Goal: Task Accomplishment & Management: Manage account settings

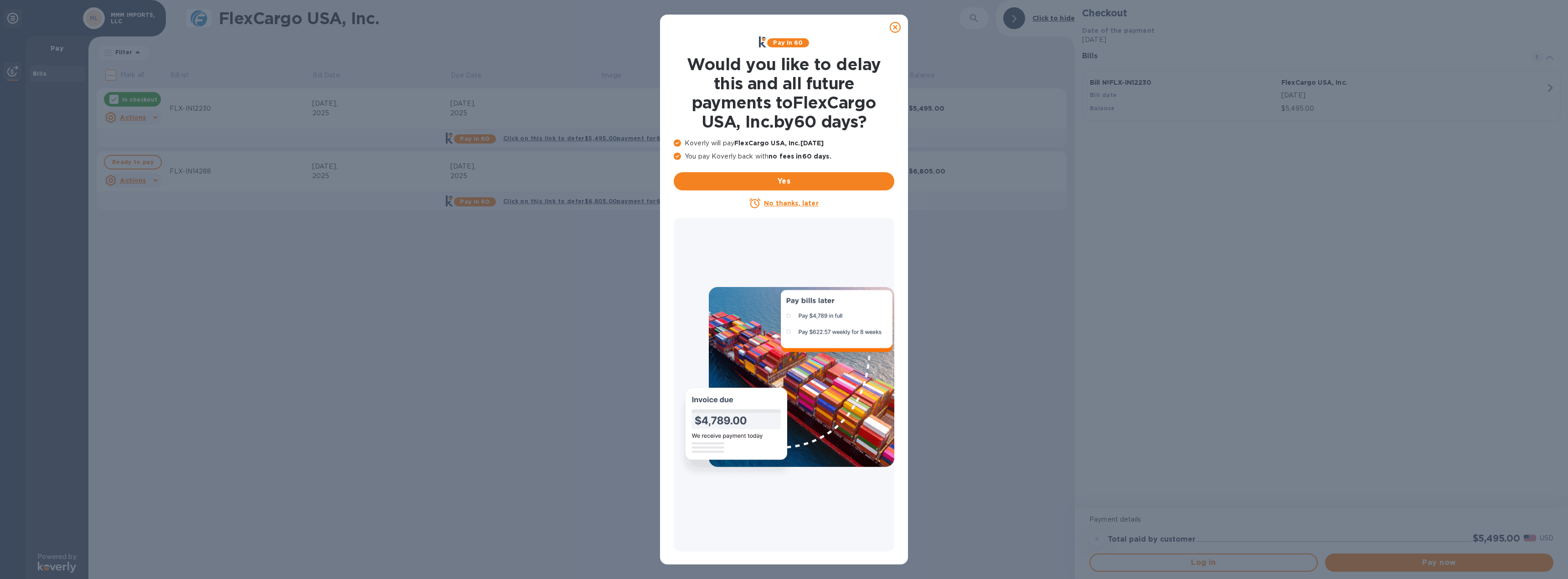
click at [902, 32] on div at bounding box center [895, 27] width 18 height 18
click at [894, 29] on icon at bounding box center [895, 27] width 11 height 11
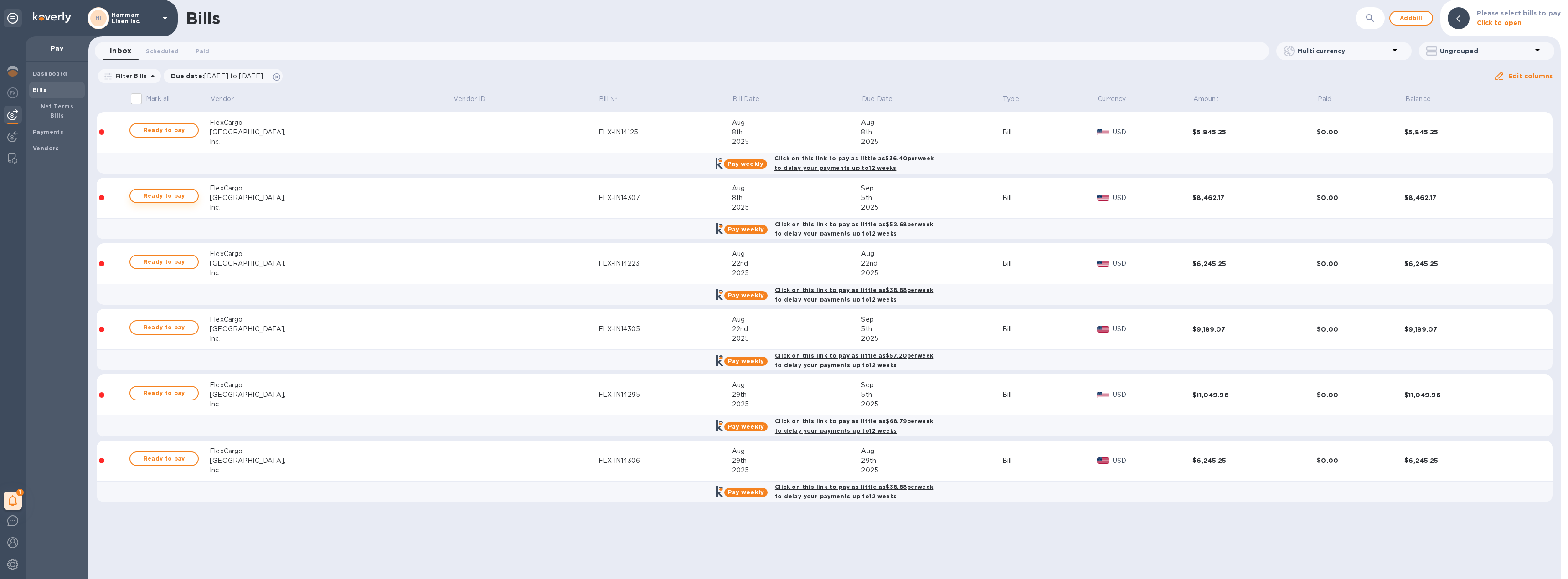
click at [170, 192] on span "Ready to pay" at bounding box center [163, 196] width 53 height 11
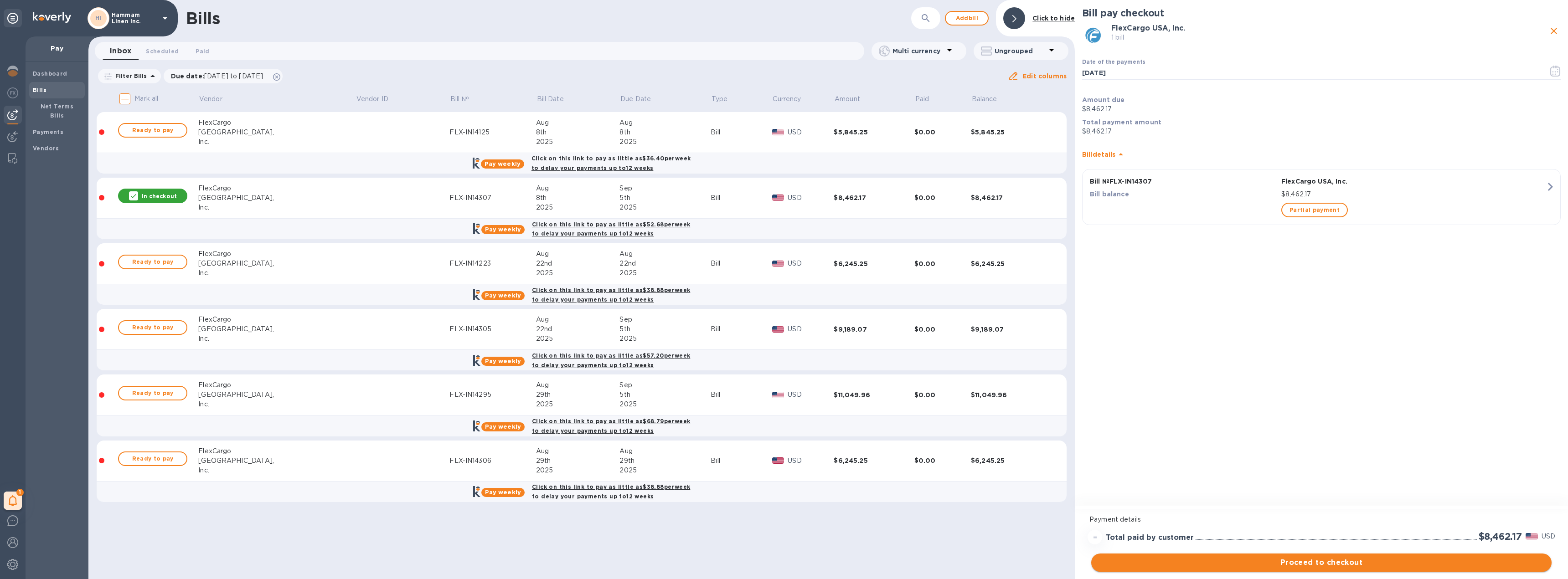
click at [1356, 569] on button "Proceed to checkout" at bounding box center [1321, 563] width 461 height 18
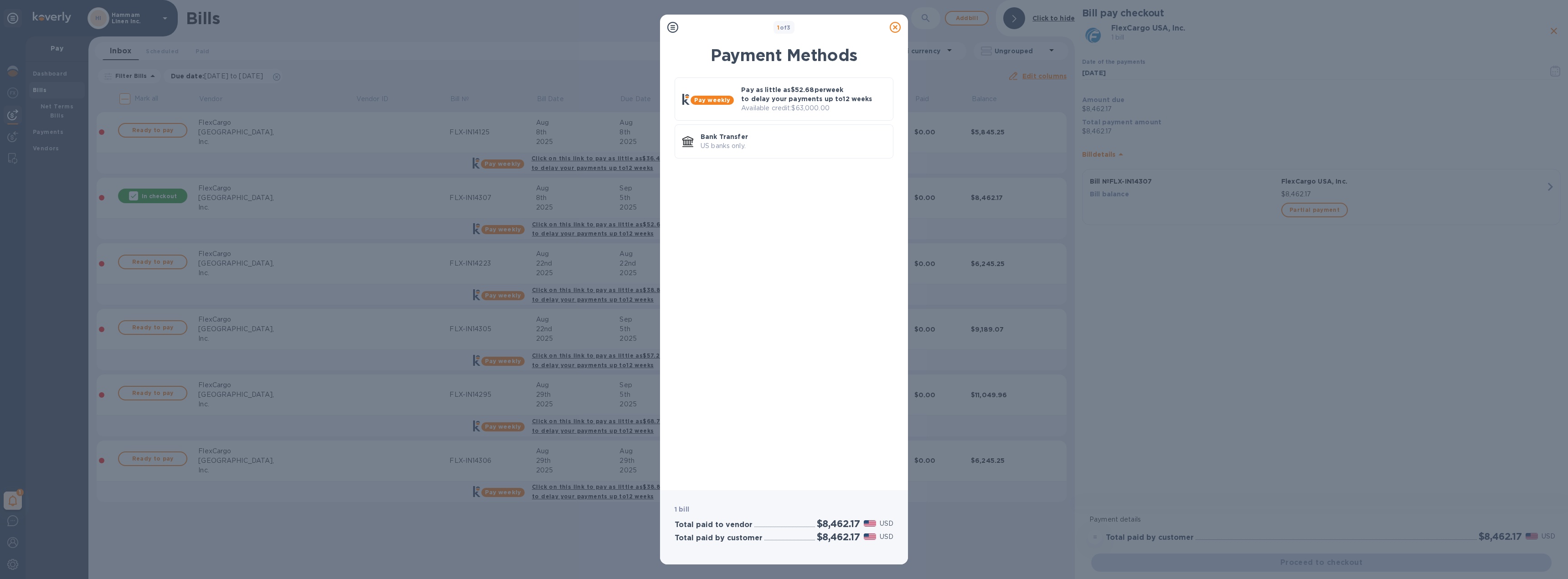
click at [895, 28] on icon at bounding box center [895, 27] width 11 height 11
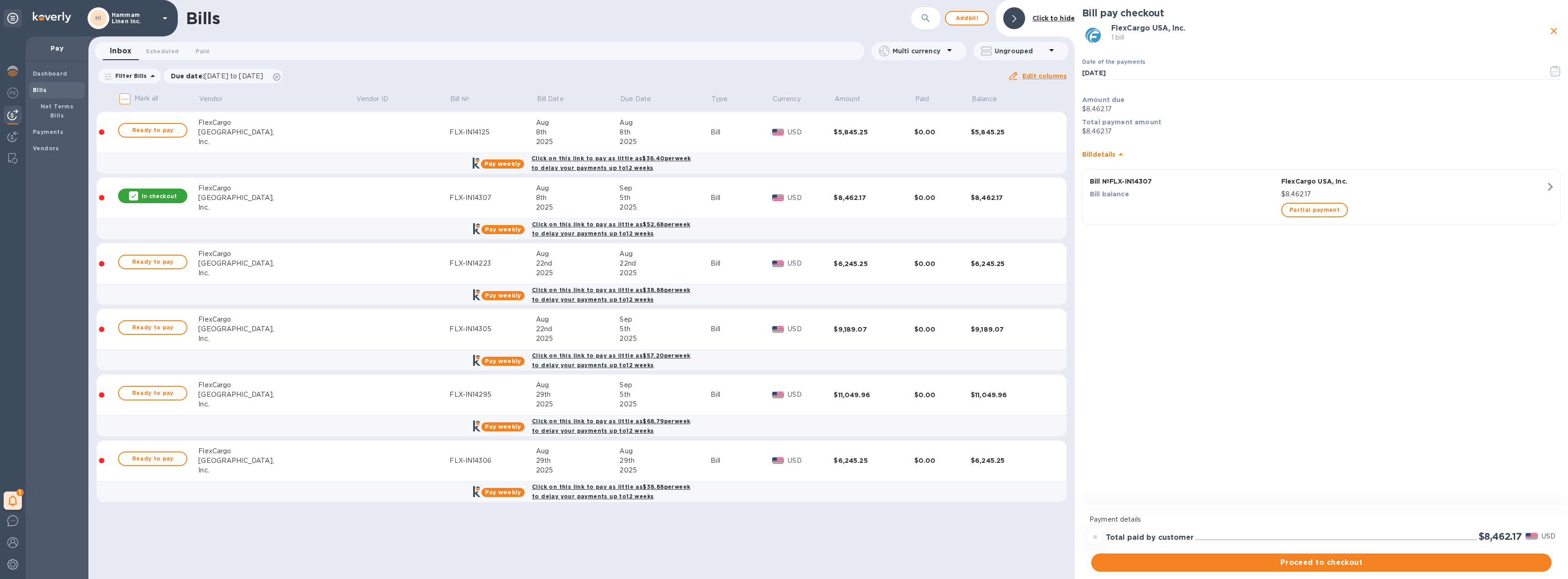
click at [1552, 22] on div "Bill pay checkout" at bounding box center [1321, 16] width 478 height 17
click at [1564, 22] on div "Bill pay checkout FlexCargo USA, Inc. 1 bill Date of the payments 09/09/2025 ​ …" at bounding box center [1321, 253] width 493 height 507
click at [1557, 27] on icon "close" at bounding box center [1553, 30] width 11 height 11
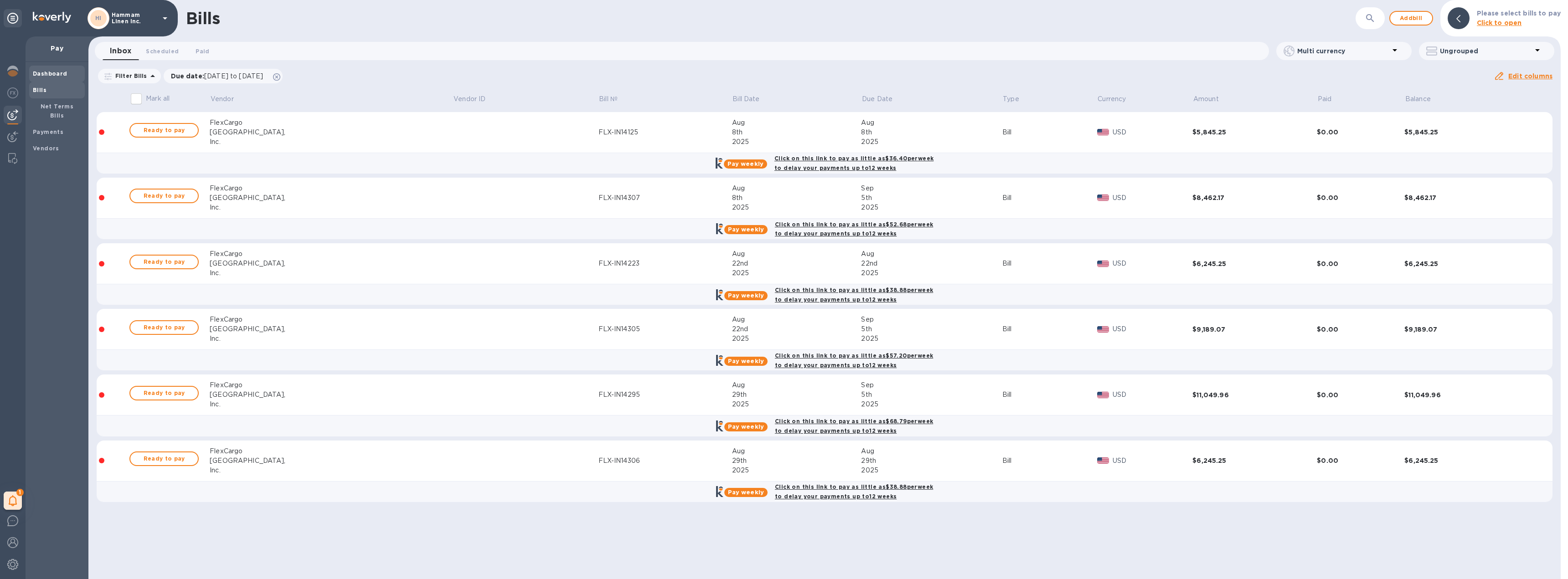
click at [49, 71] on b "Dashboard" at bounding box center [50, 73] width 35 height 7
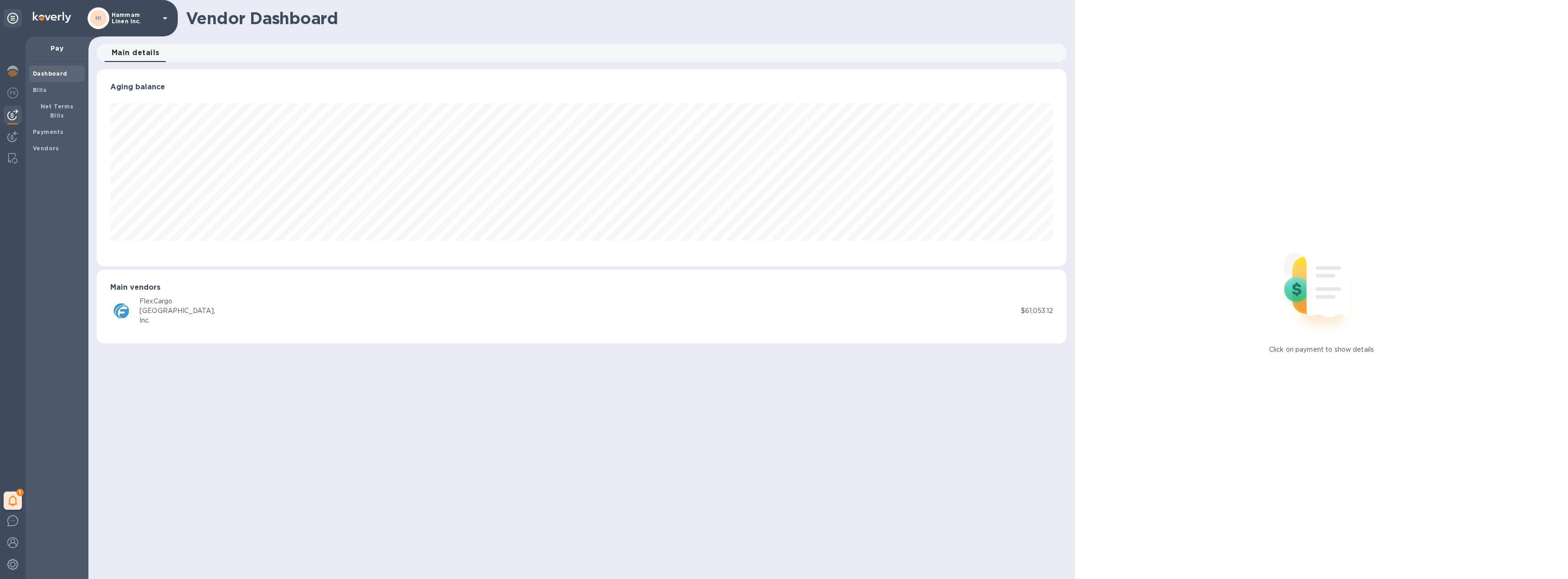
scroll to position [197, 970]
click at [51, 16] on img at bounding box center [52, 17] width 38 height 11
drag, startPoint x: 25, startPoint y: 16, endPoint x: 15, endPoint y: 19, distance: 10.4
click at [23, 16] on div "HI Hammam Linen Inc." at bounding box center [89, 18] width 178 height 37
click at [13, 20] on icon at bounding box center [13, 18] width 11 height 11
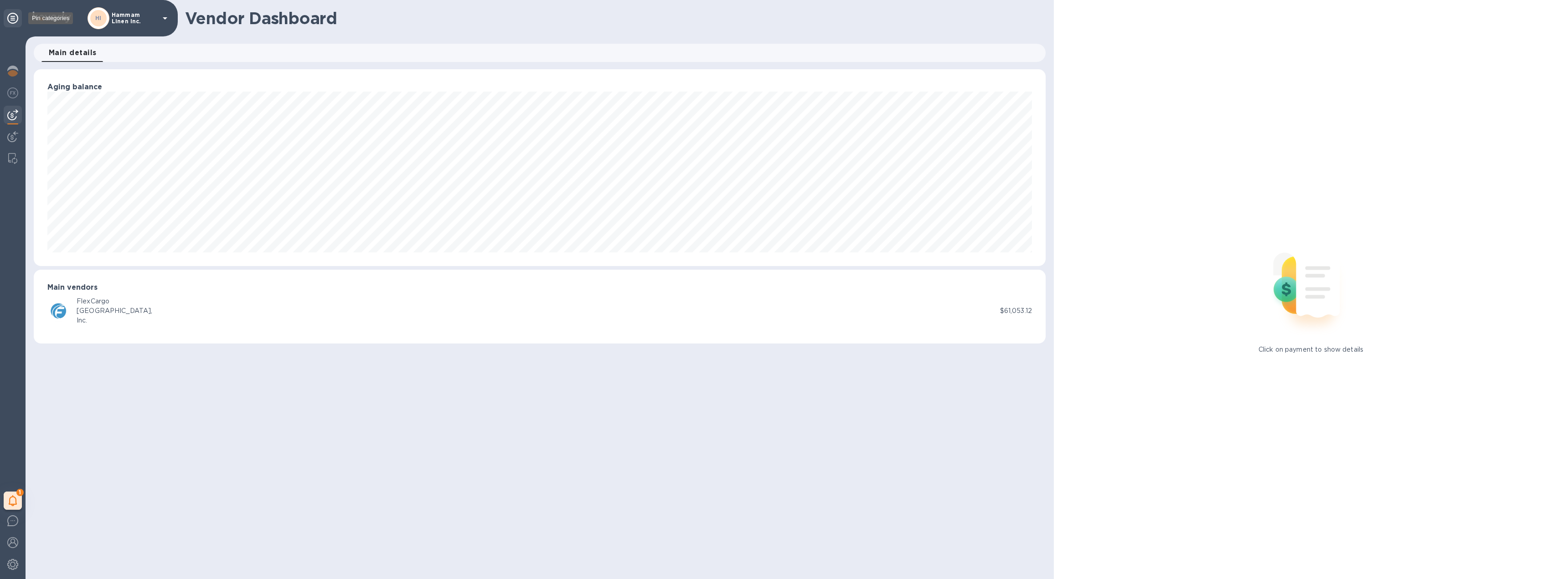
scroll to position [455555, 454780]
click at [11, 17] on icon at bounding box center [13, 18] width 11 height 11
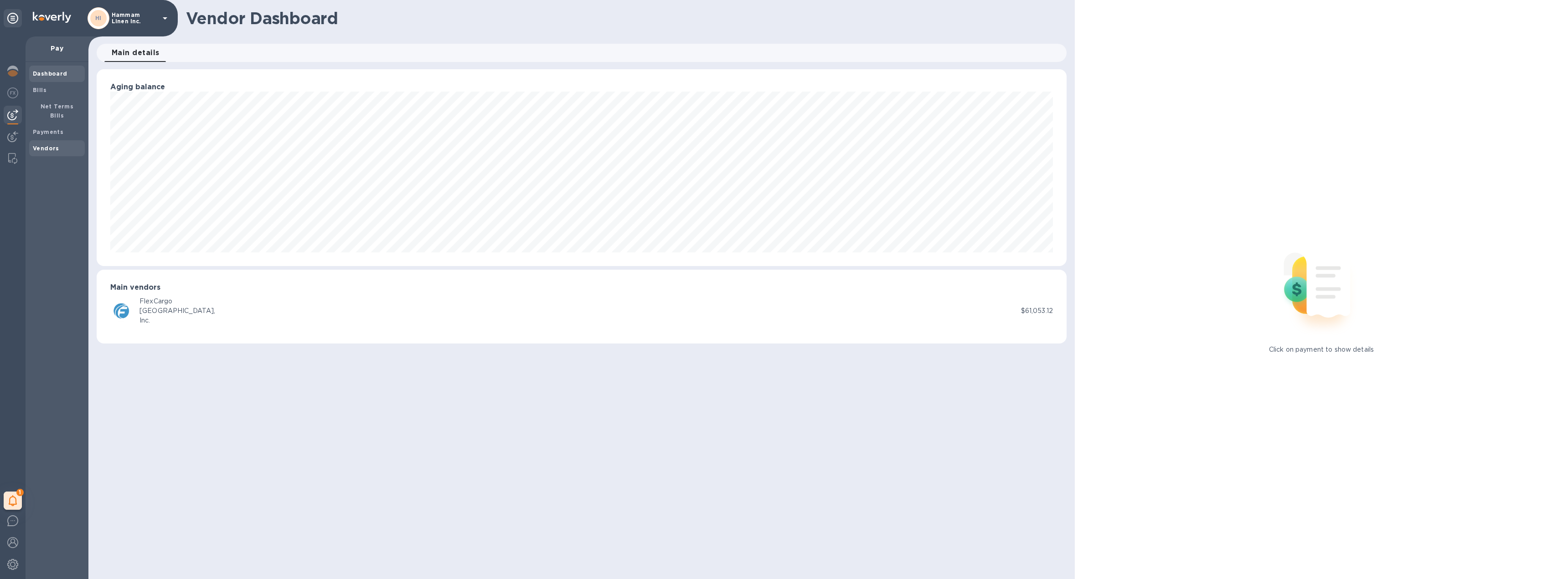
scroll to position [197, 970]
click at [13, 162] on img at bounding box center [13, 158] width 9 height 11
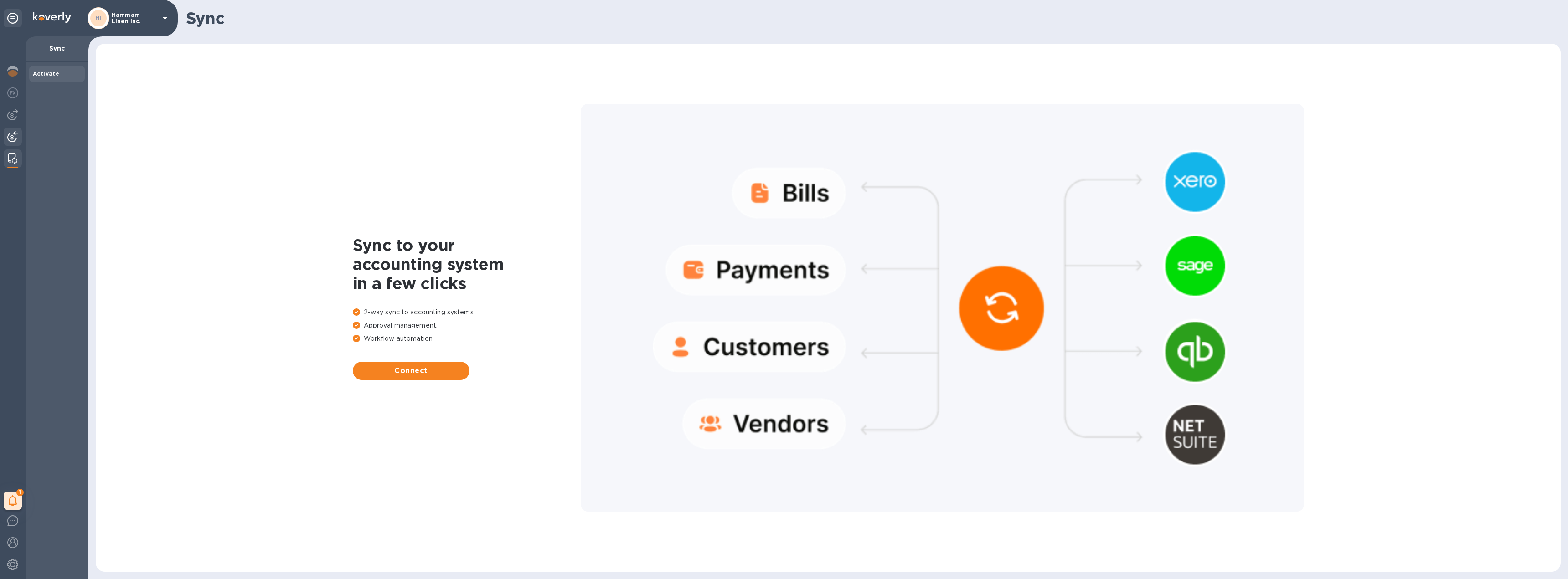
click at [12, 140] on img at bounding box center [13, 136] width 11 height 11
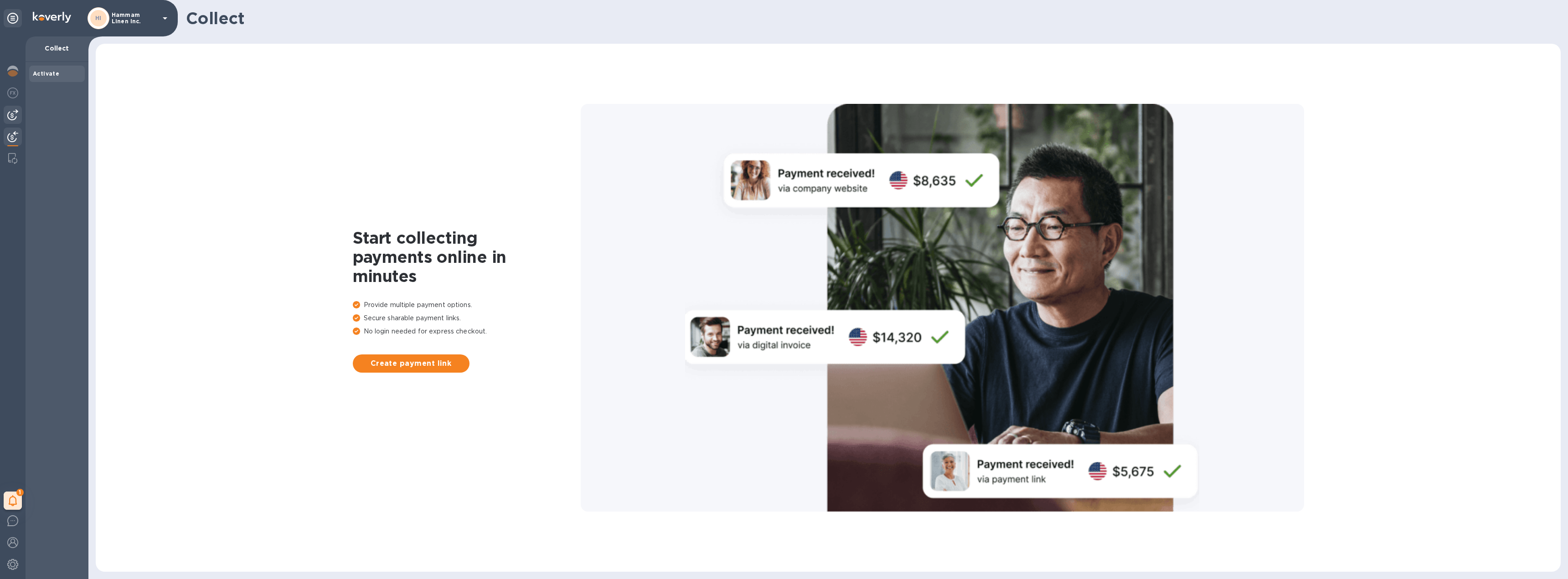
click at [13, 113] on img at bounding box center [13, 115] width 11 height 11
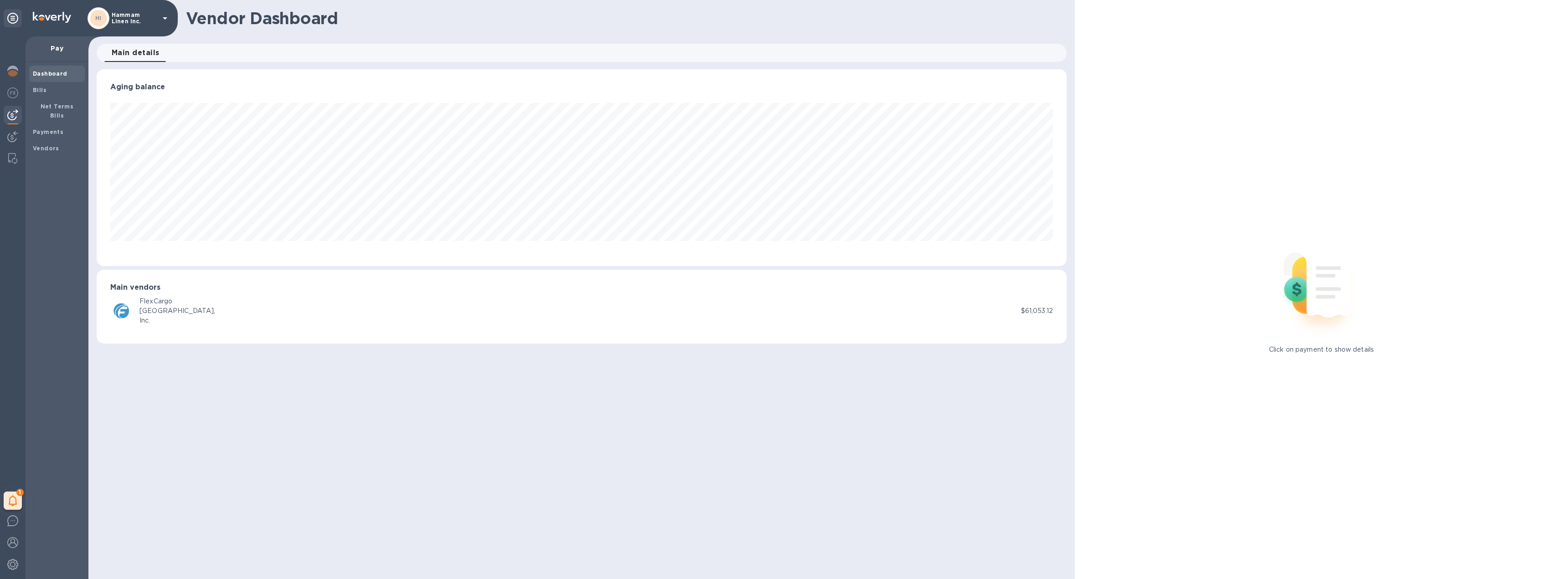
scroll to position [197, 970]
click at [40, 98] on div "Net Terms Bills" at bounding box center [57, 111] width 56 height 25
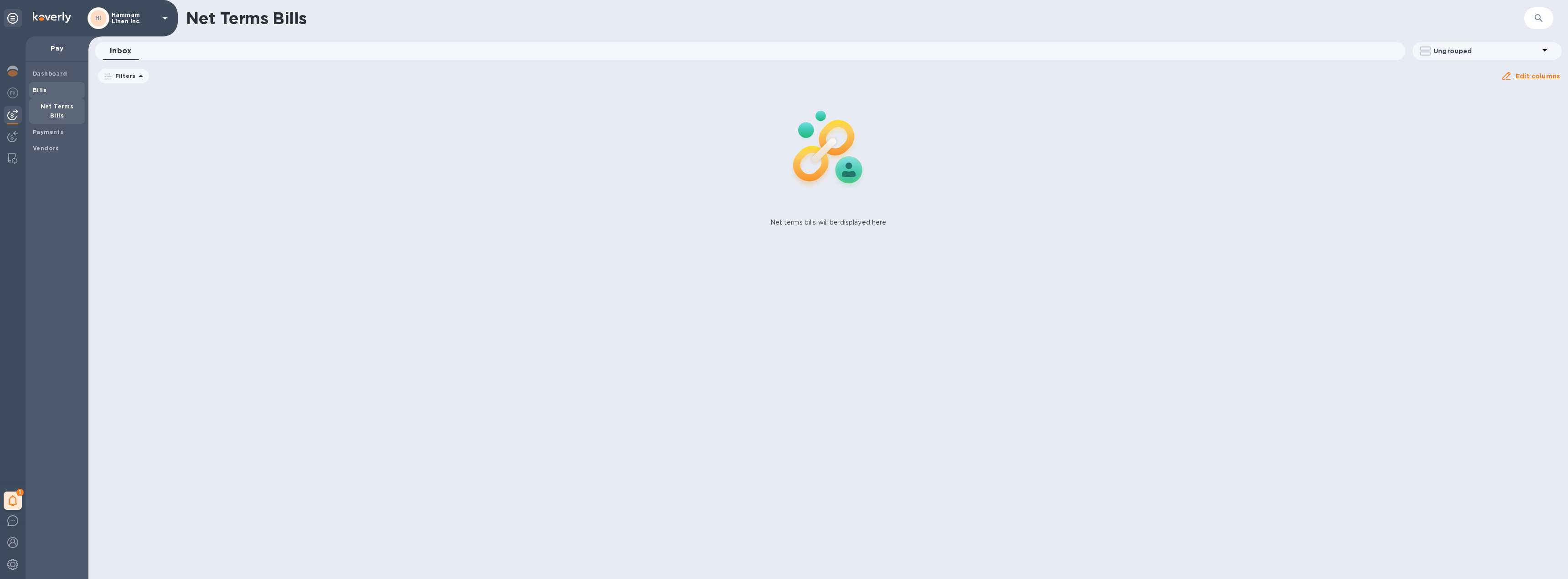
click at [44, 92] on b "Bills" at bounding box center [40, 90] width 14 height 7
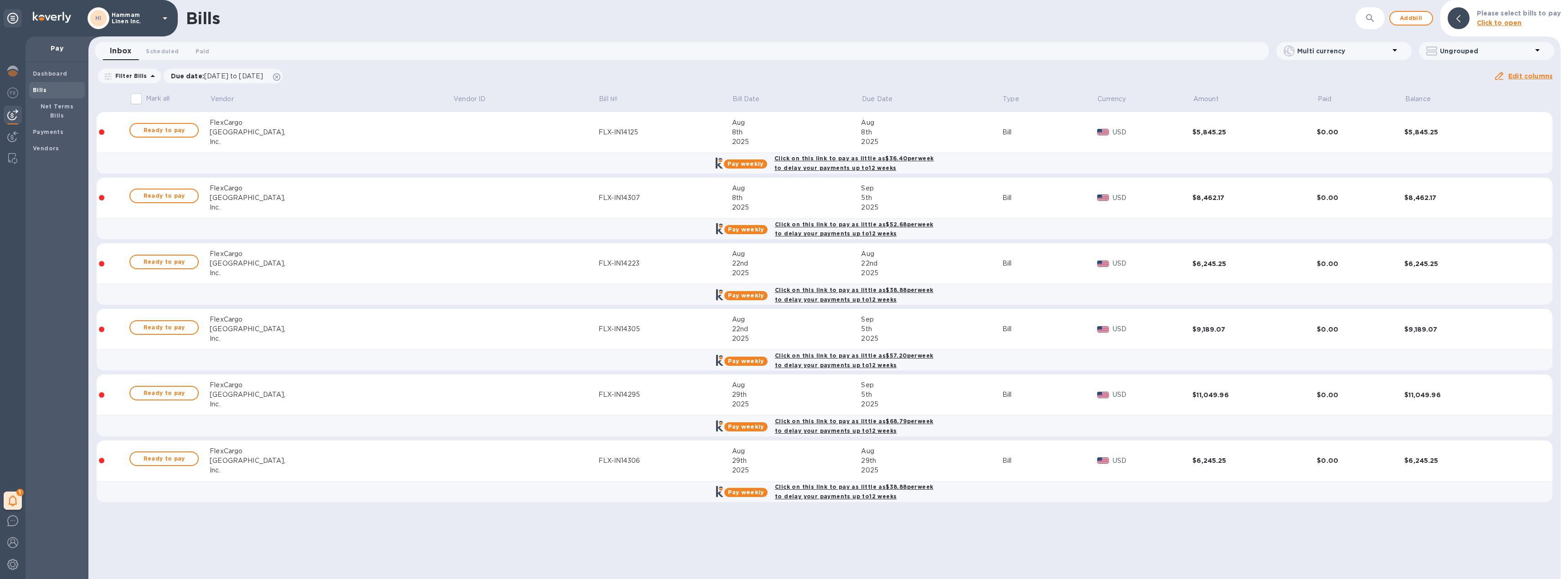
click at [295, 518] on div "Bills ​ Add bill Please select bills to pay Click to open Inbox 0 Scheduled 0 P…" at bounding box center [825, 290] width 1472 height 579
click at [170, 327] on span "Ready to pay" at bounding box center [163, 328] width 53 height 11
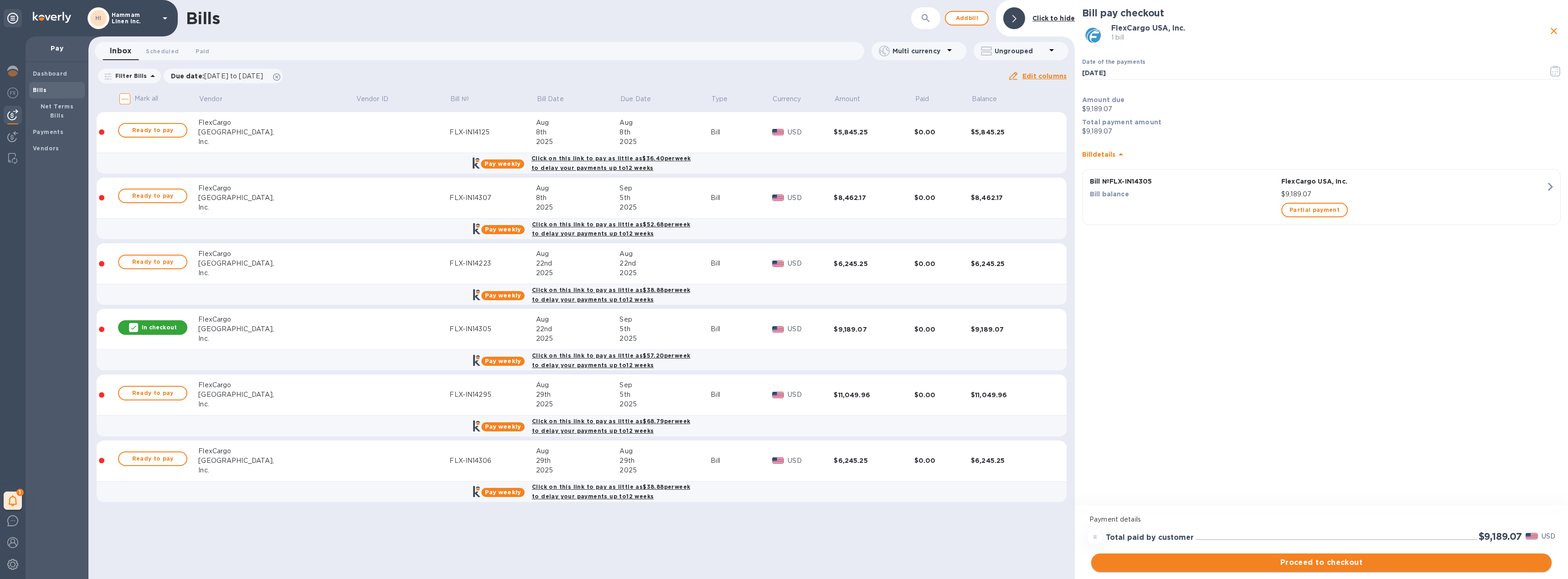
click at [1307, 564] on span "Proceed to checkout" at bounding box center [1322, 563] width 446 height 11
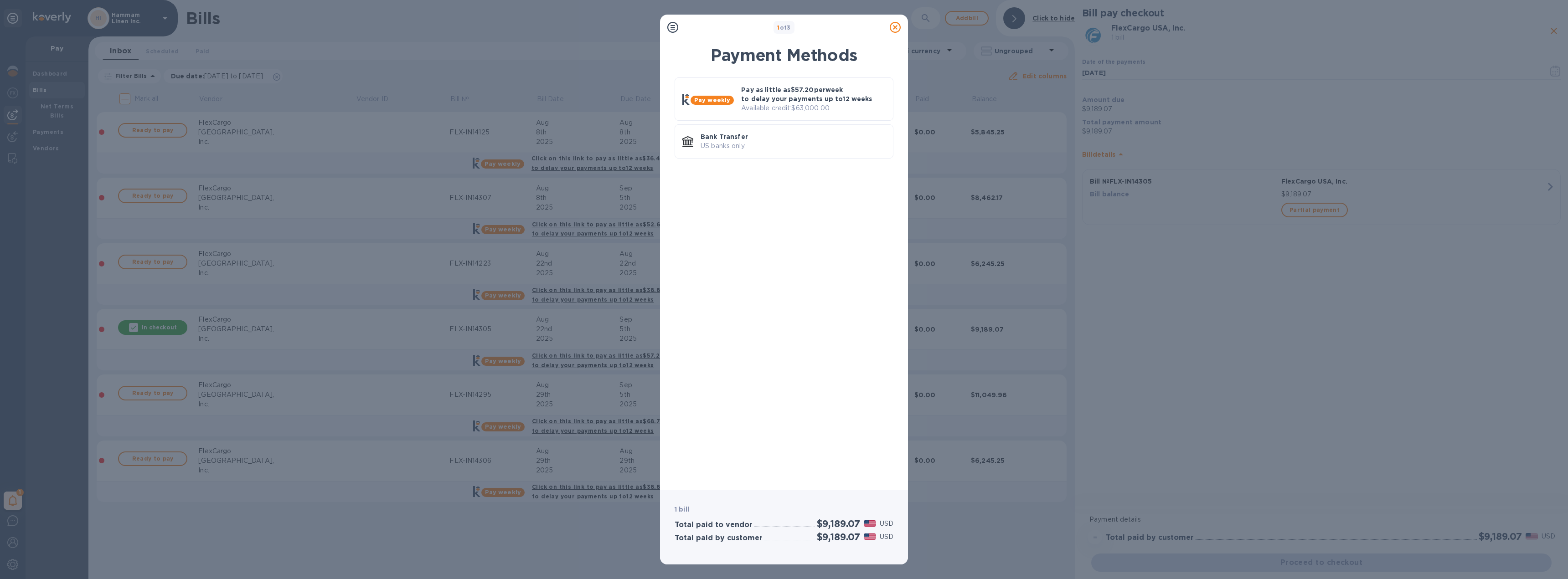
click at [898, 30] on icon at bounding box center [895, 27] width 11 height 11
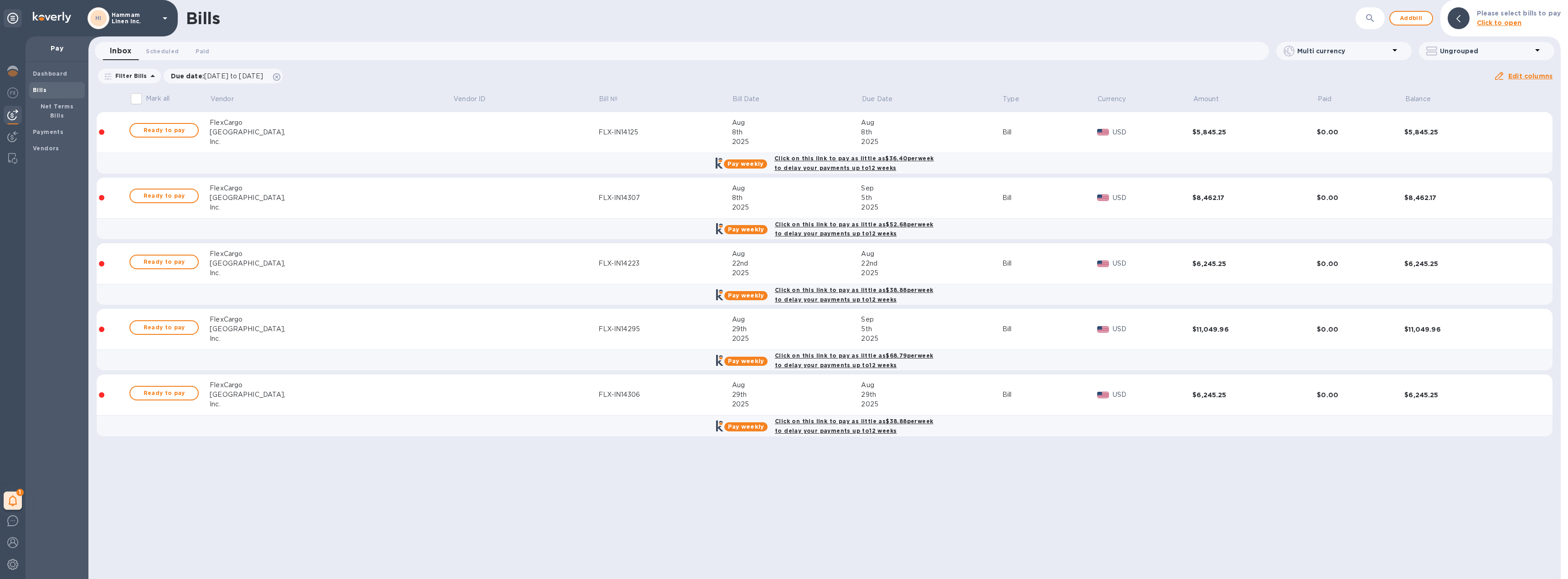
click at [602, 522] on div "Bills ​ Add bill Please select bills to pay Click to open Inbox 0 Scheduled 0 P…" at bounding box center [825, 290] width 1472 height 579
click at [60, 129] on b "Payments" at bounding box center [48, 132] width 30 height 7
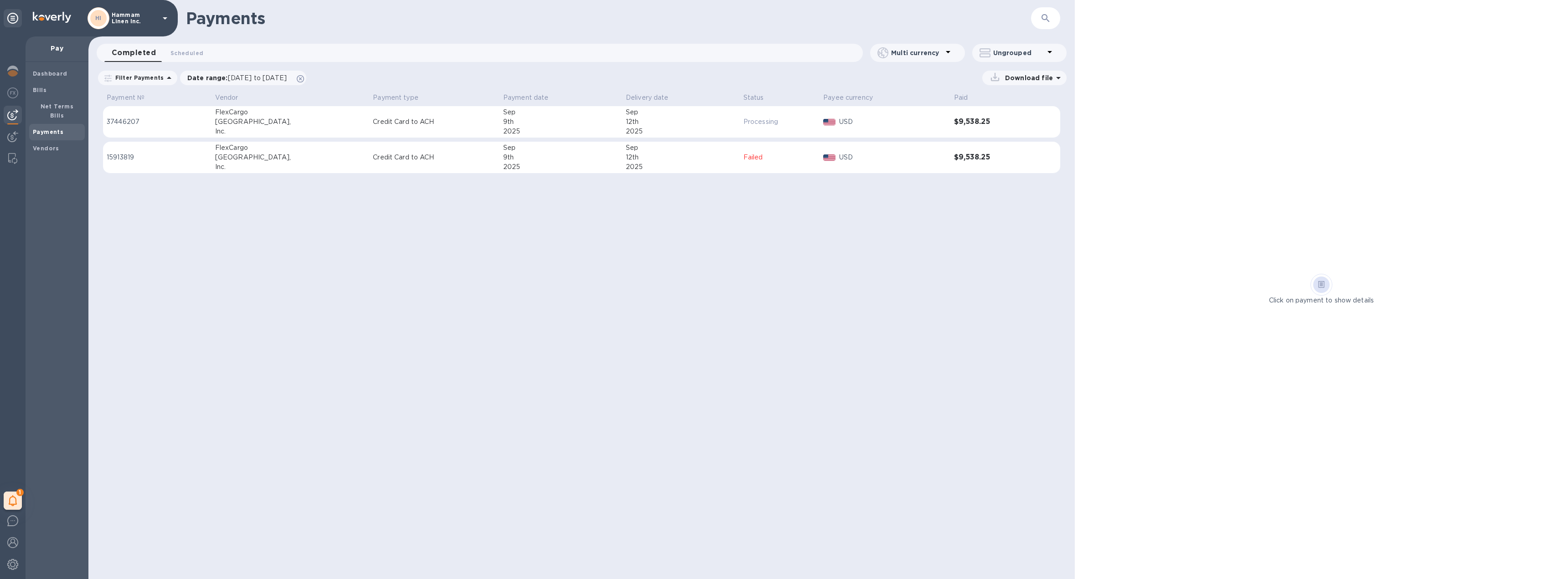
click at [693, 123] on div "12th" at bounding box center [681, 122] width 110 height 10
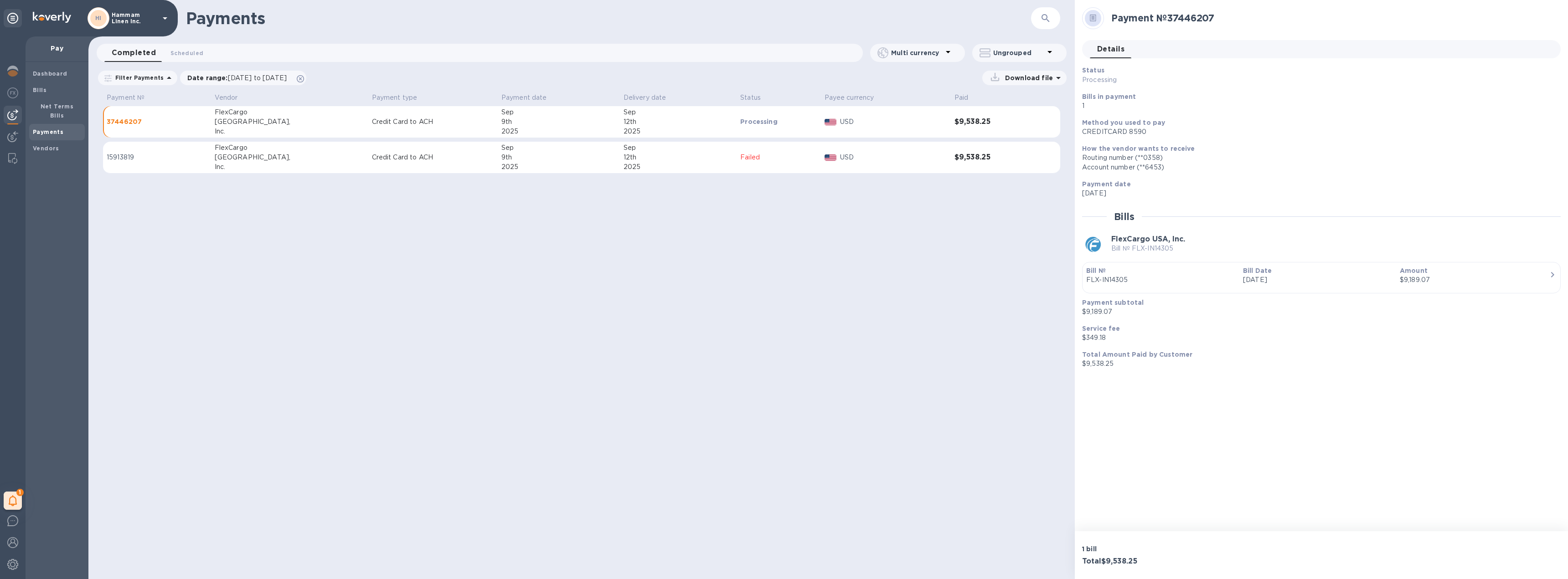
click at [693, 123] on div "12th" at bounding box center [678, 122] width 110 height 10
click at [854, 158] on p "USD" at bounding box center [893, 157] width 107 height 10
click at [774, 126] on p "Processing" at bounding box center [779, 122] width 72 height 10
click at [850, 384] on div "Payments ​ Completed 0 Scheduled 0 Multi currency Ungrouped Filter Payments Dat…" at bounding box center [582, 290] width 986 height 579
click at [708, 122] on td "Sep 12th 2025" at bounding box center [678, 122] width 117 height 32
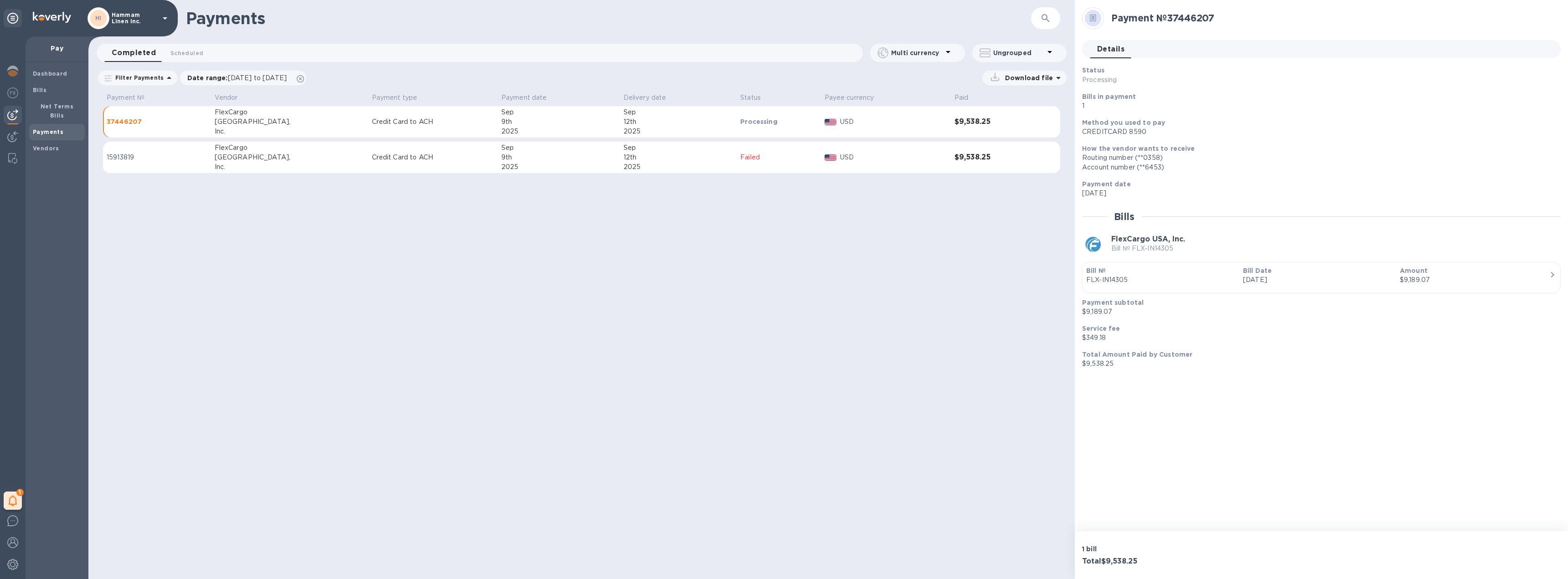
click at [740, 125] on p "Processing" at bounding box center [778, 122] width 77 height 9
click at [737, 166] on td "Failed" at bounding box center [779, 158] width 84 height 32
click at [743, 122] on p "Processing" at bounding box center [779, 122] width 72 height 10
click at [1187, 363] on p "$9,538.25" at bounding box center [1318, 364] width 471 height 10
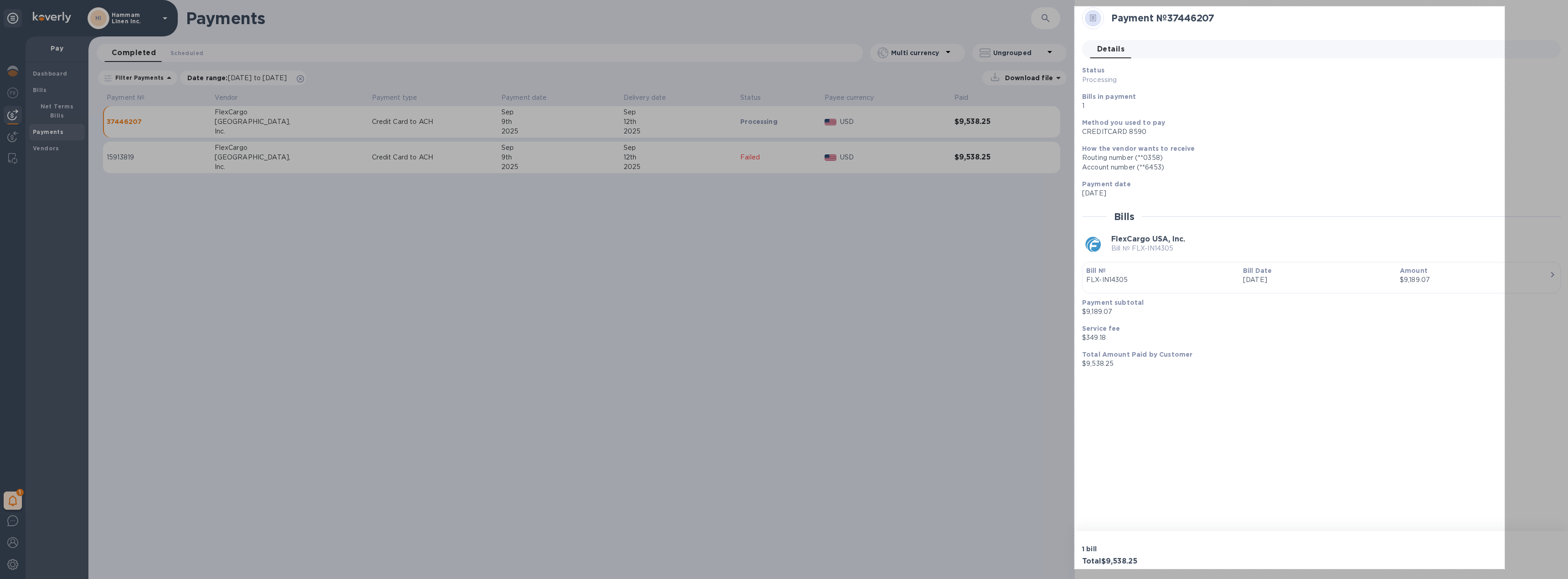
drag, startPoint x: 1074, startPoint y: 6, endPoint x: 1505, endPoint y: 569, distance: 709.0
click at [1505, 569] on div "944 X 1235" at bounding box center [784, 290] width 1568 height 579
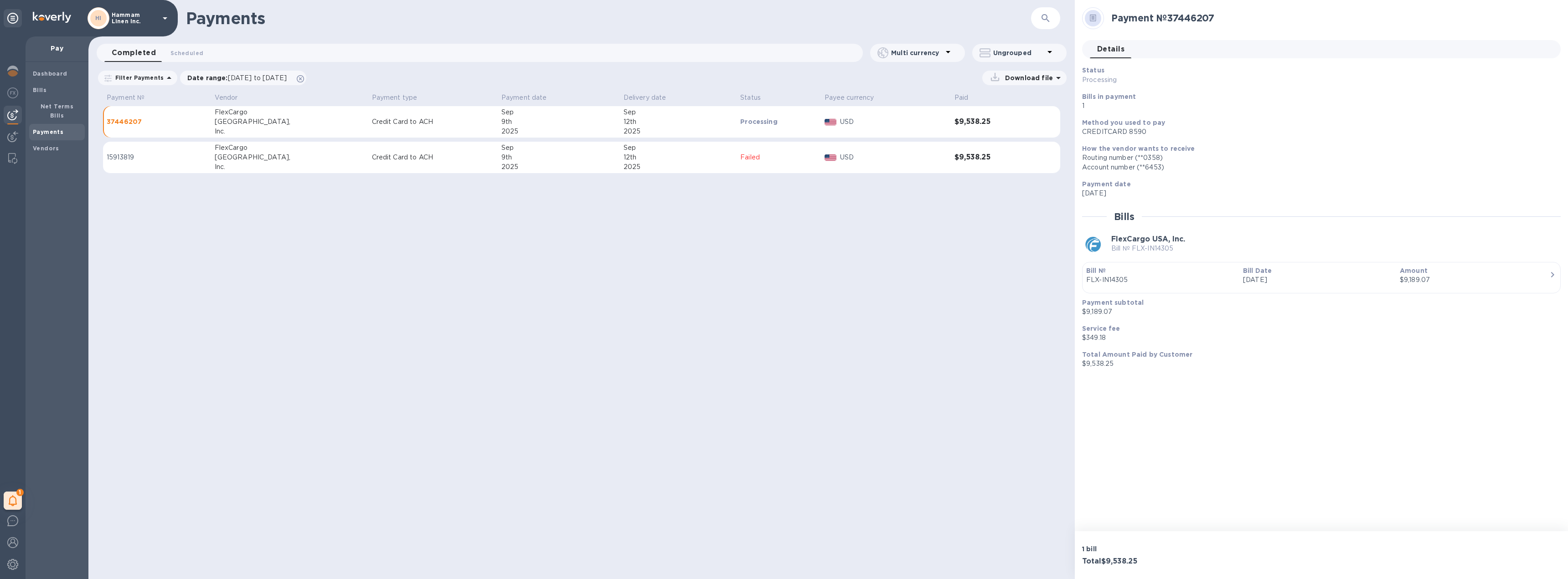
click at [422, 283] on div "Payments ​ Completed 0 Scheduled 0 Multi currency Ungrouped Filter Payments Dat…" at bounding box center [582, 290] width 986 height 579
click at [850, 303] on div "Payments ​ Completed 0 Scheduled 0 Multi currency Ungrouped Filter Payments Dat…" at bounding box center [582, 290] width 986 height 579
click at [1039, 74] on p "Download file" at bounding box center [1027, 78] width 51 height 9
click at [1021, 115] on p "Payments detailed" at bounding box center [1017, 115] width 80 height 9
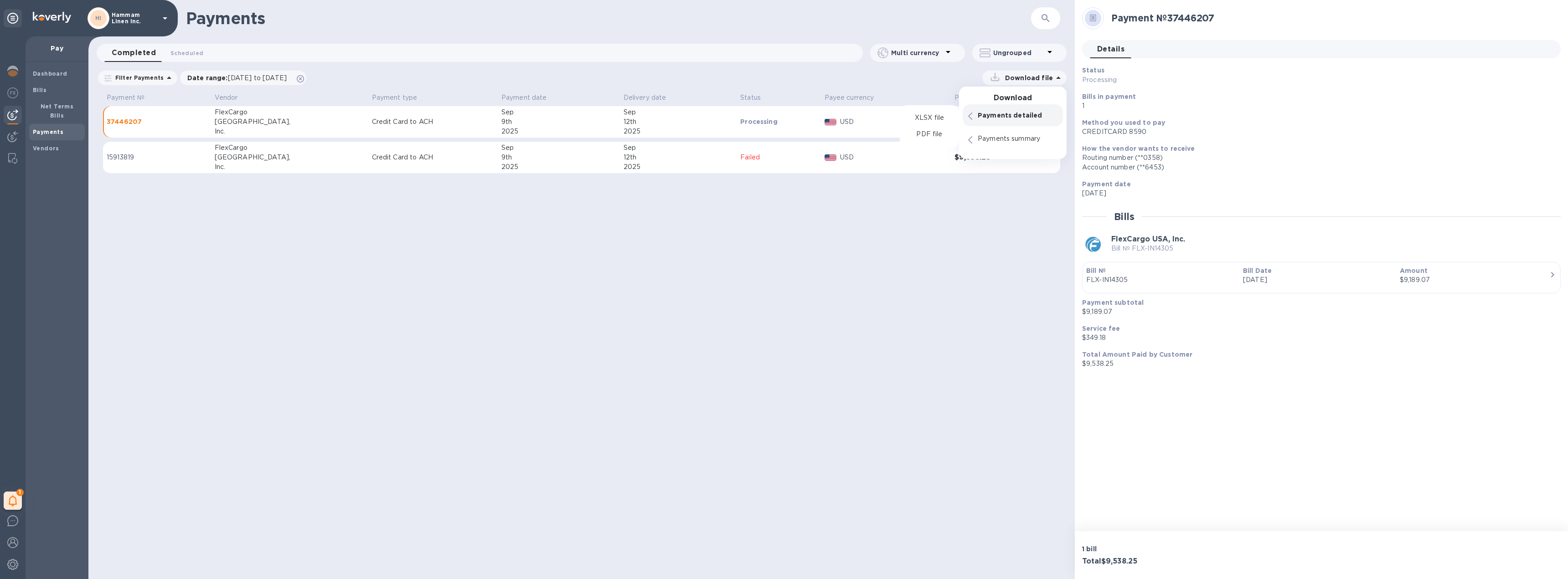
click at [986, 113] on p "Payments detailed" at bounding box center [1017, 115] width 80 height 9
click at [971, 113] on icon at bounding box center [970, 117] width 4 height 8
click at [675, 82] on div "Download file" at bounding box center [689, 78] width 755 height 15
click at [212, 59] on div "Completed 0 Scheduled 0" at bounding box center [483, 53] width 758 height 18
click at [193, 57] on span "Scheduled 0" at bounding box center [187, 53] width 33 height 10
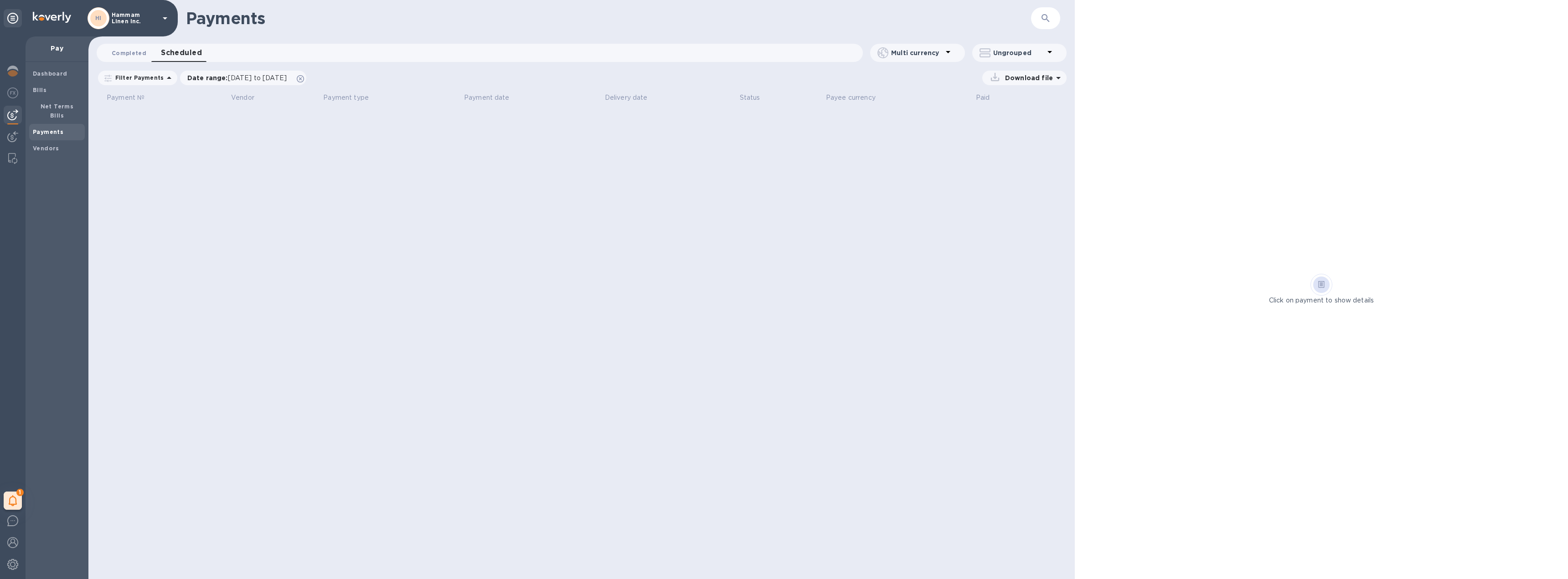
click at [141, 55] on span "Completed 0" at bounding box center [129, 53] width 35 height 10
click at [63, 96] on div "Bills" at bounding box center [57, 90] width 56 height 16
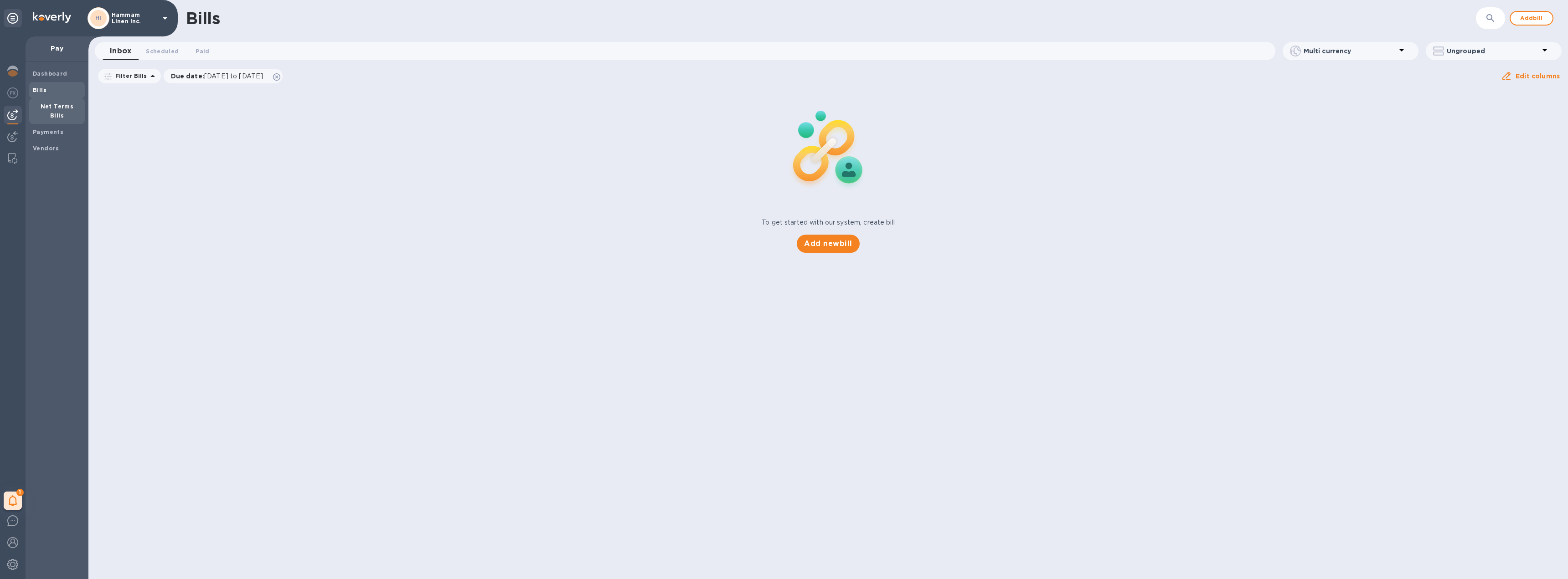
click at [63, 111] on div "Net Terms Bills" at bounding box center [57, 111] width 56 height 25
click at [58, 75] on b "Dashboard" at bounding box center [50, 73] width 35 height 7
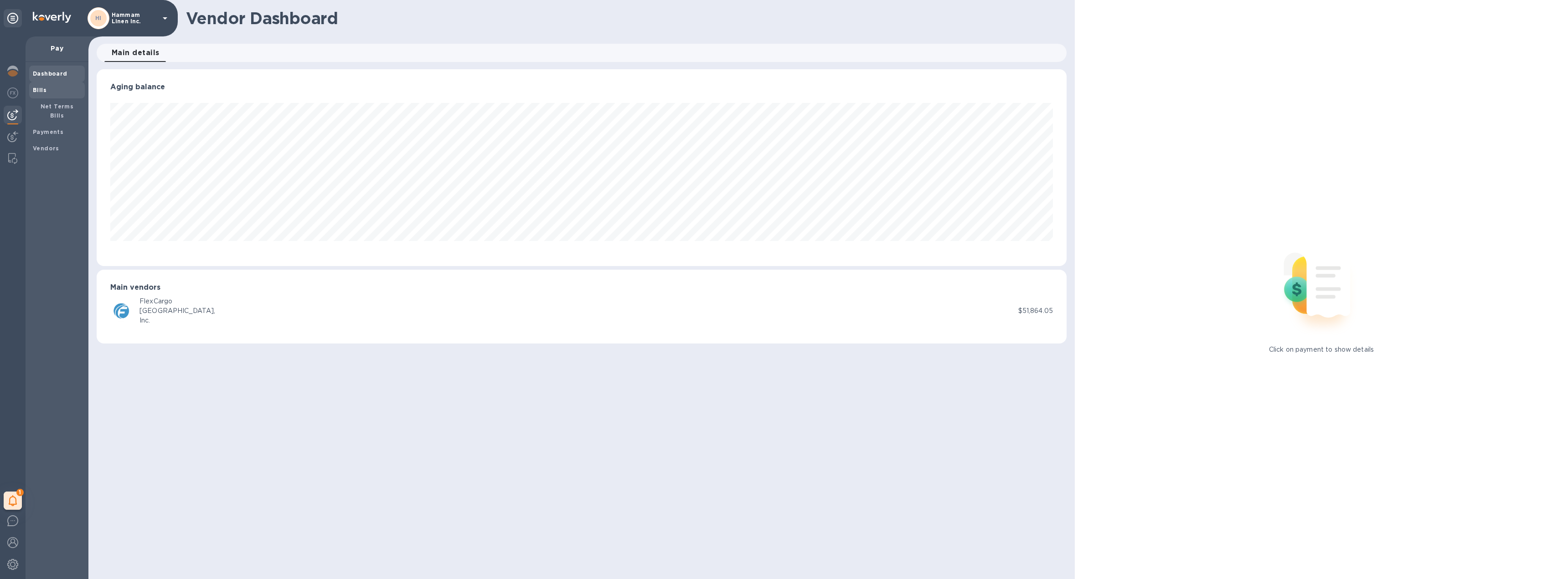
scroll to position [197, 970]
click at [49, 86] on span "Bills" at bounding box center [57, 90] width 48 height 9
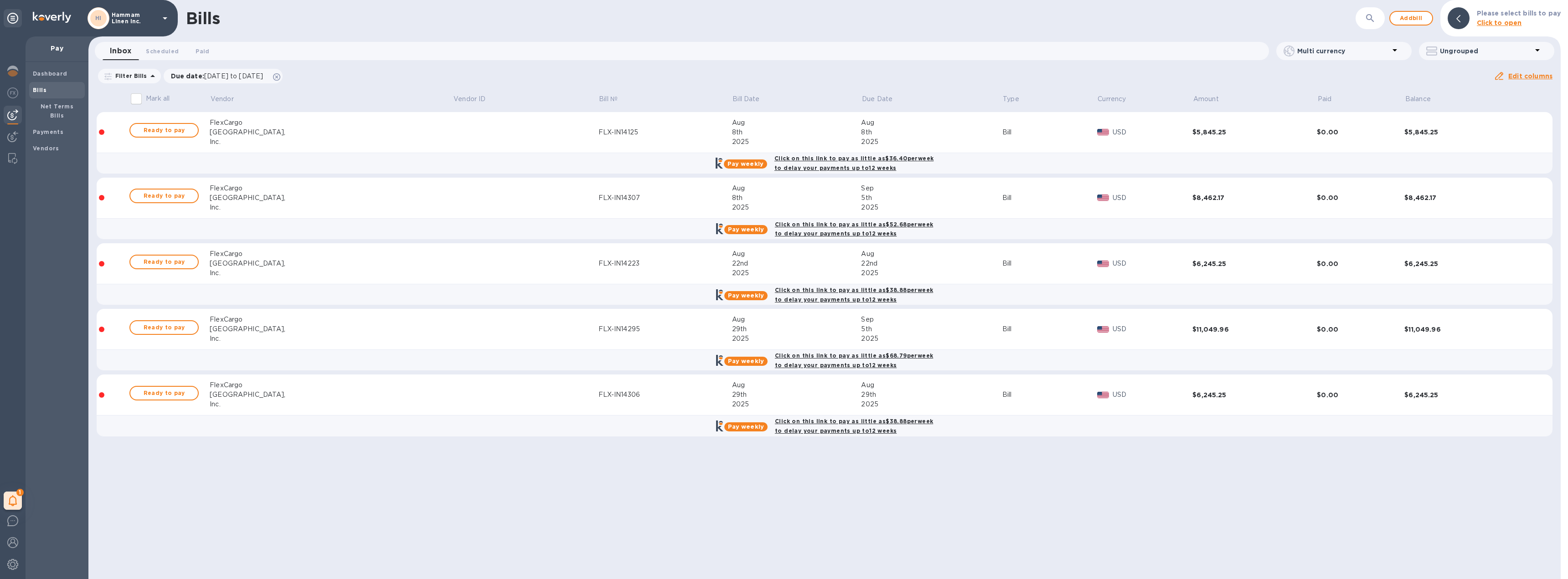
click at [150, 103] on p "Mark all" at bounding box center [157, 98] width 23 height 10
click at [146, 103] on input "Mark all" at bounding box center [136, 99] width 19 height 19
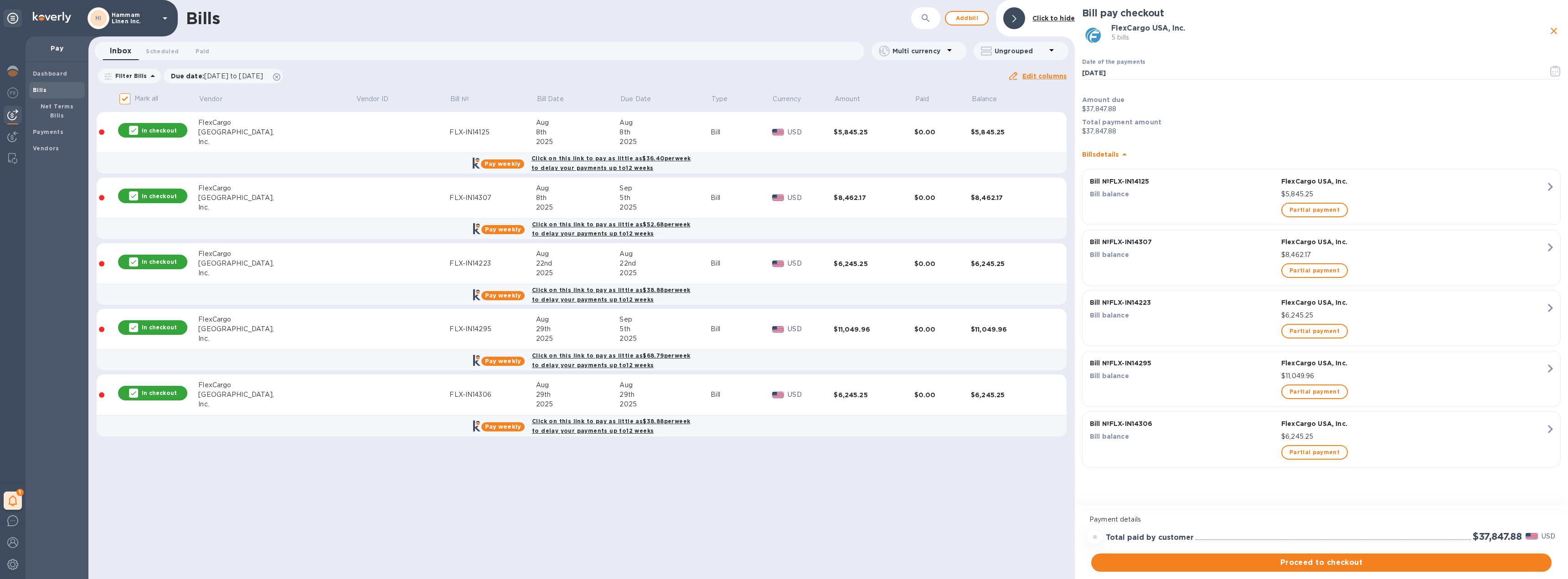
click at [150, 103] on p "Mark all" at bounding box center [146, 98] width 23 height 10
click at [134, 103] on input "Mark all" at bounding box center [125, 99] width 19 height 19
checkbox input "false"
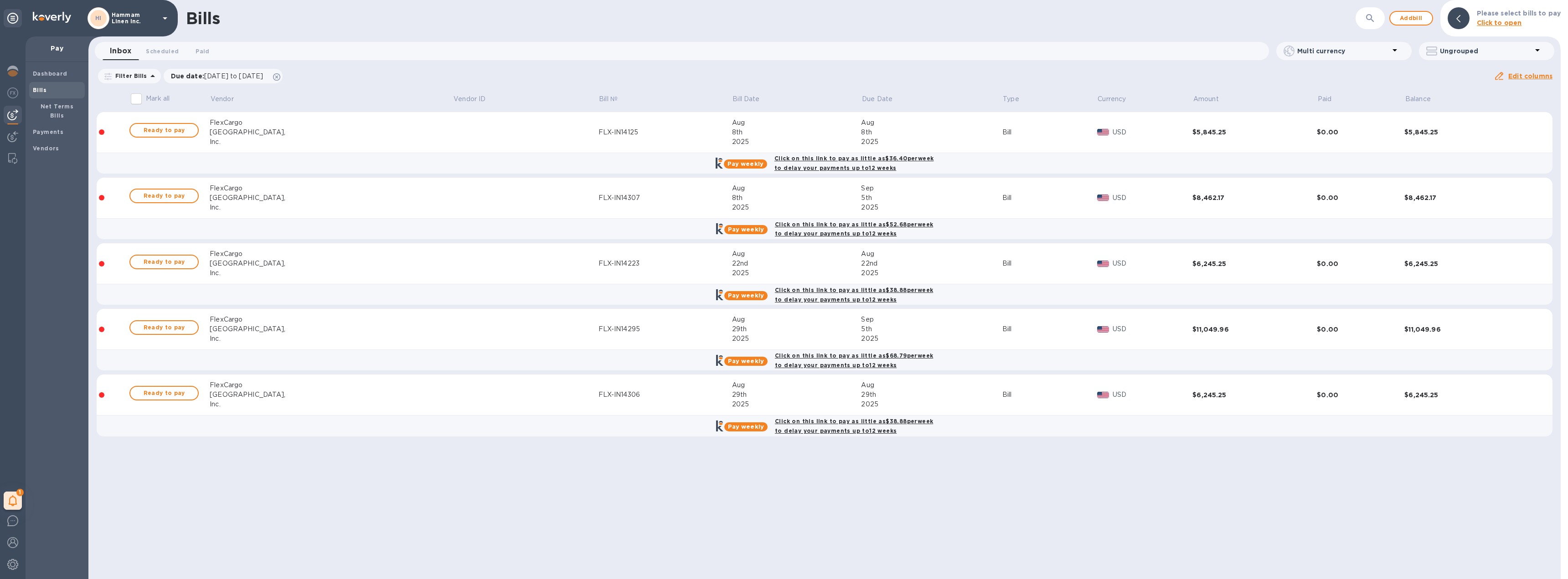
click at [535, 471] on div "Bills ​ Add bill Please select bills to pay Click to open Inbox 0 Scheduled 0 P…" at bounding box center [825, 290] width 1472 height 579
click at [576, 79] on div "Filter Bills Due date : [DATE] to [DATE] Amount Paid Balance" at bounding box center [795, 75] width 1397 height 17
